Goal: Transaction & Acquisition: Purchase product/service

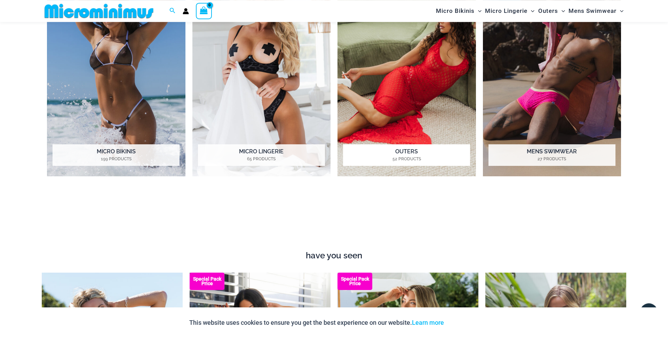
scroll to position [607, 0]
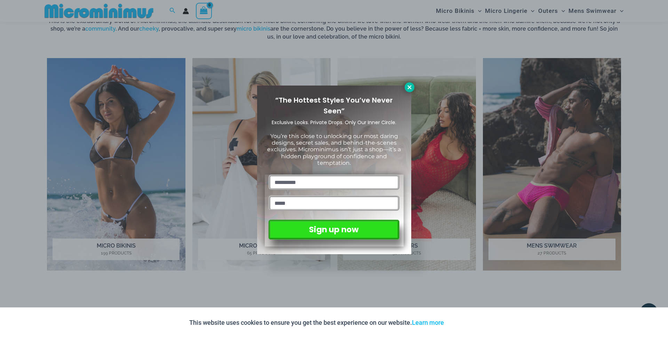
click at [408, 87] on icon at bounding box center [409, 87] width 4 height 4
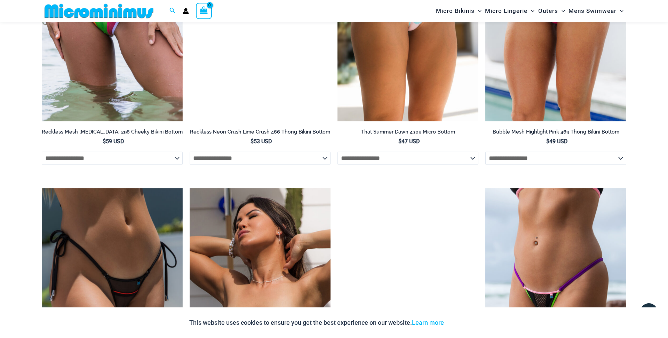
scroll to position [2063, 0]
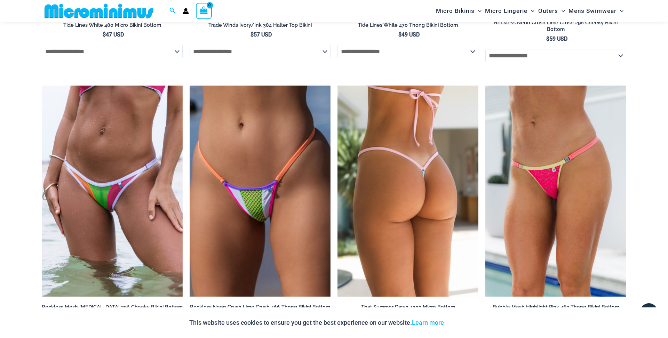
click at [417, 151] on img at bounding box center [407, 192] width 141 height 212
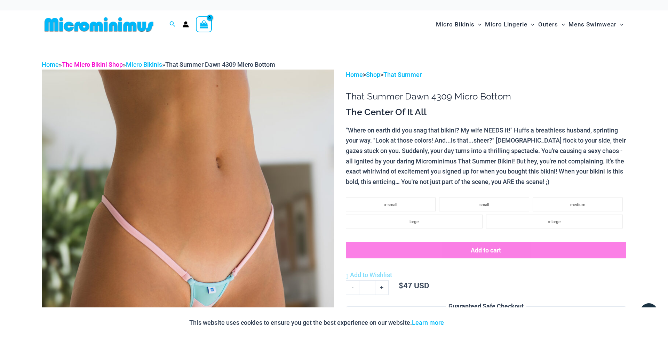
click at [88, 65] on link "The Micro Bikini Shop" at bounding box center [92, 64] width 61 height 7
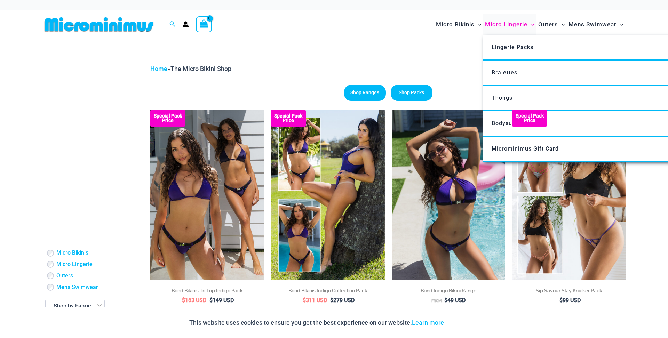
click at [527, 26] on span "Micro Lingerie" at bounding box center [506, 25] width 42 height 18
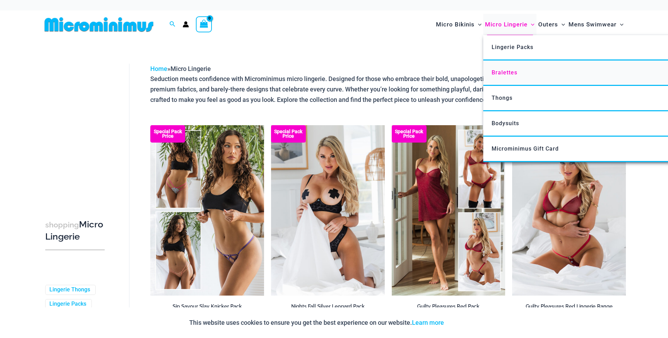
click at [502, 73] on span "Bralettes" at bounding box center [505, 72] width 26 height 7
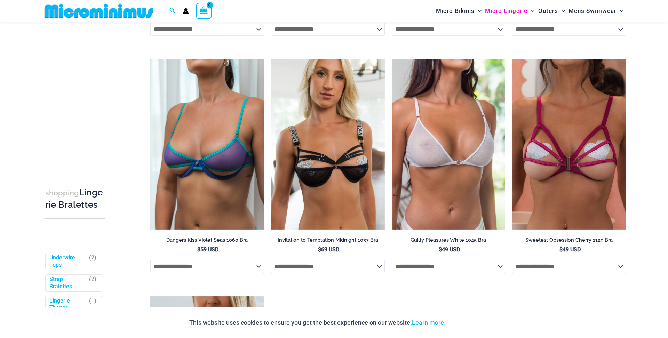
scroll to position [257, 0]
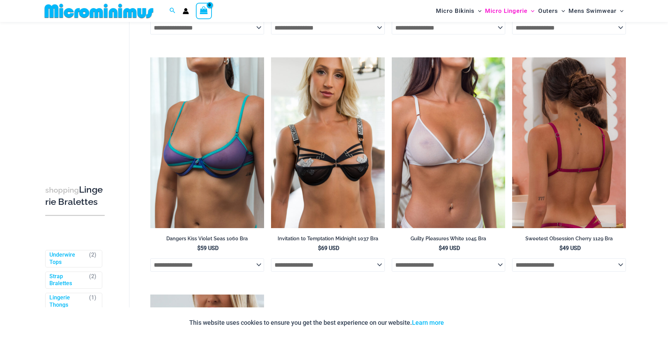
click at [570, 176] on img at bounding box center [569, 142] width 114 height 170
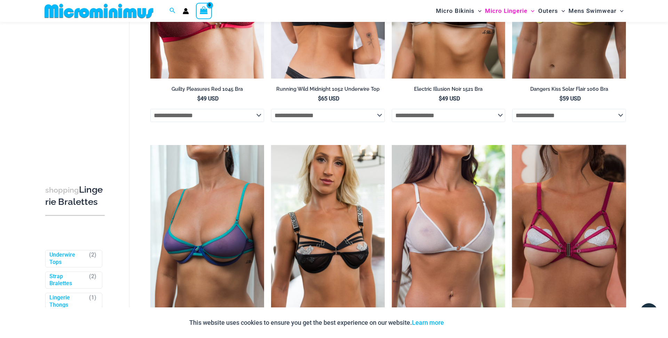
scroll to position [0, 0]
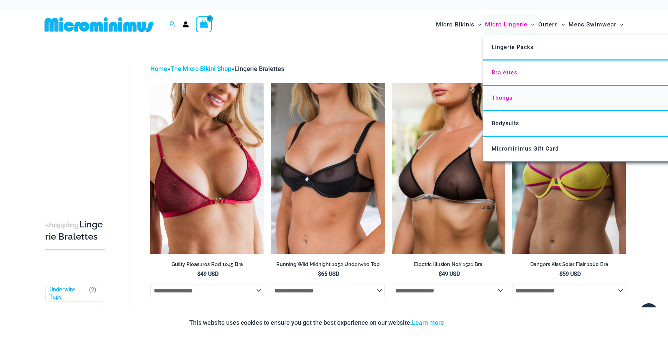
click at [504, 98] on span "Thongs" at bounding box center [502, 98] width 21 height 7
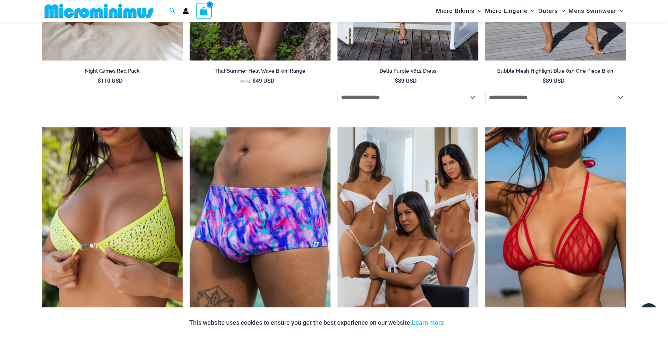
scroll to position [2352, 0]
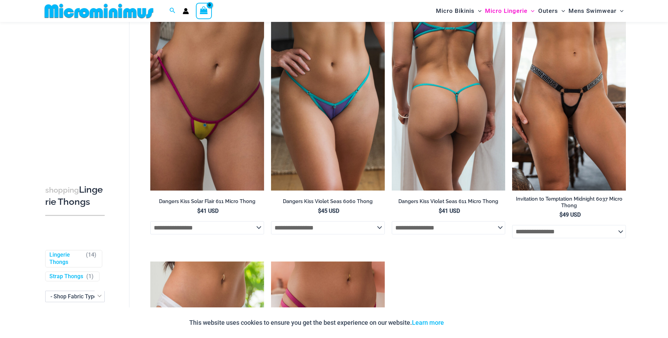
scroll to position [535, 0]
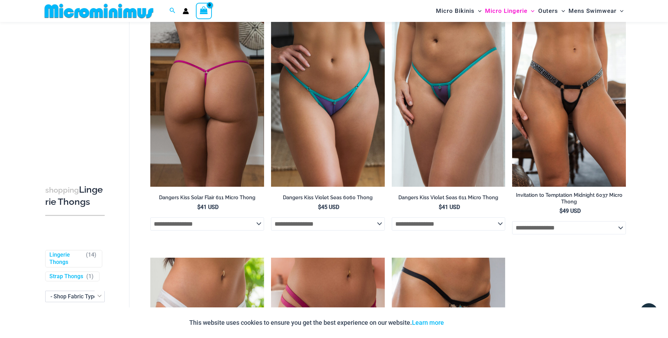
click at [229, 110] on img at bounding box center [207, 101] width 114 height 170
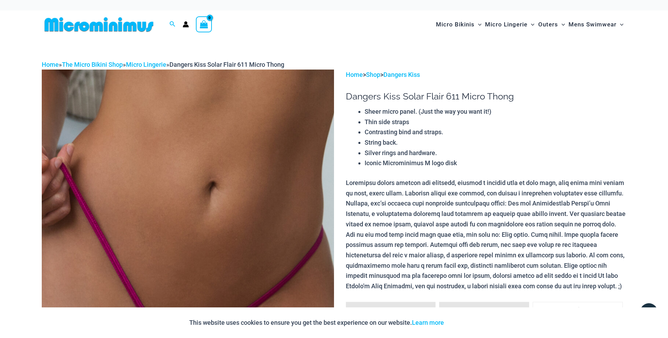
click at [121, 26] on img at bounding box center [99, 25] width 114 height 16
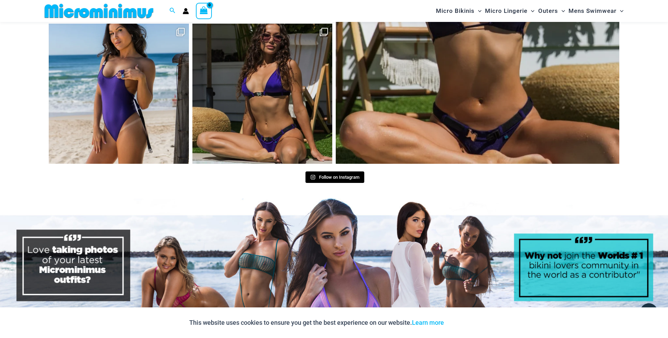
scroll to position [3324, 0]
